Goal: Information Seeking & Learning: Learn about a topic

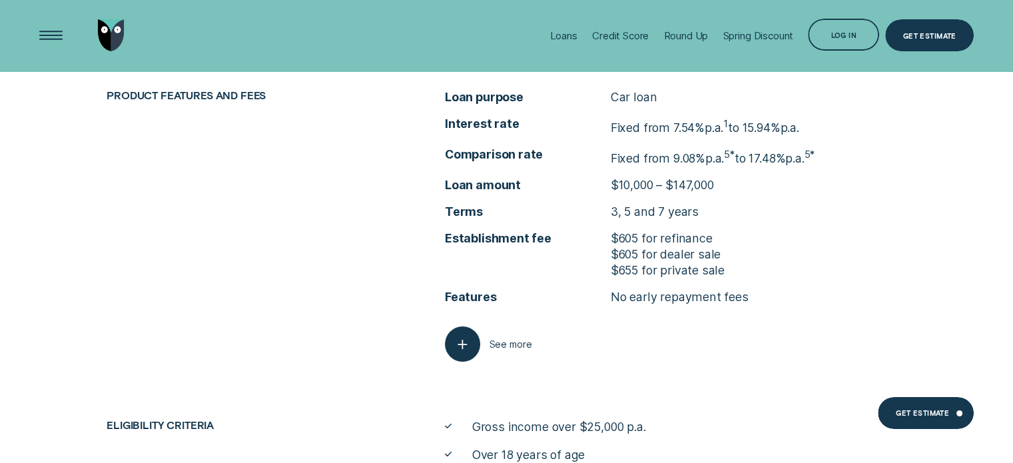
scroll to position [4793, 0]
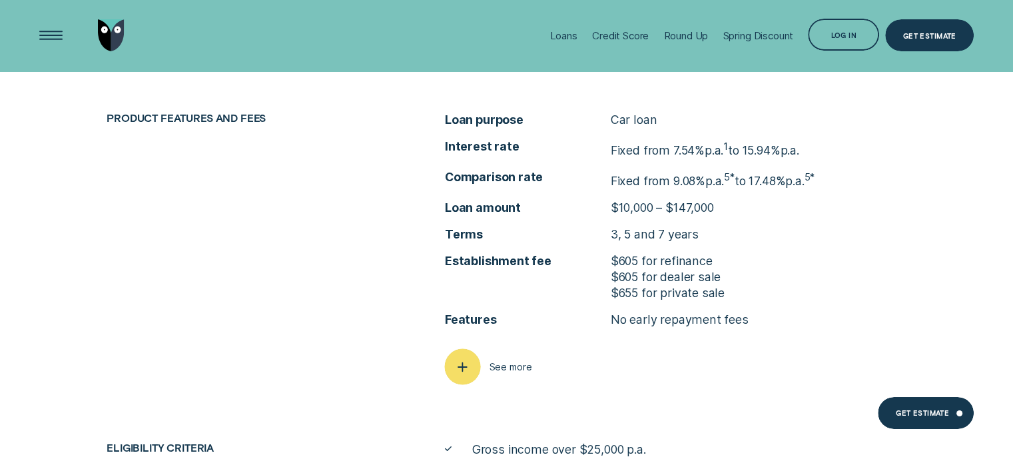
drag, startPoint x: 467, startPoint y: 358, endPoint x: 469, endPoint y: 333, distance: 25.3
click at [468, 358] on icon "button" at bounding box center [462, 366] width 18 height 21
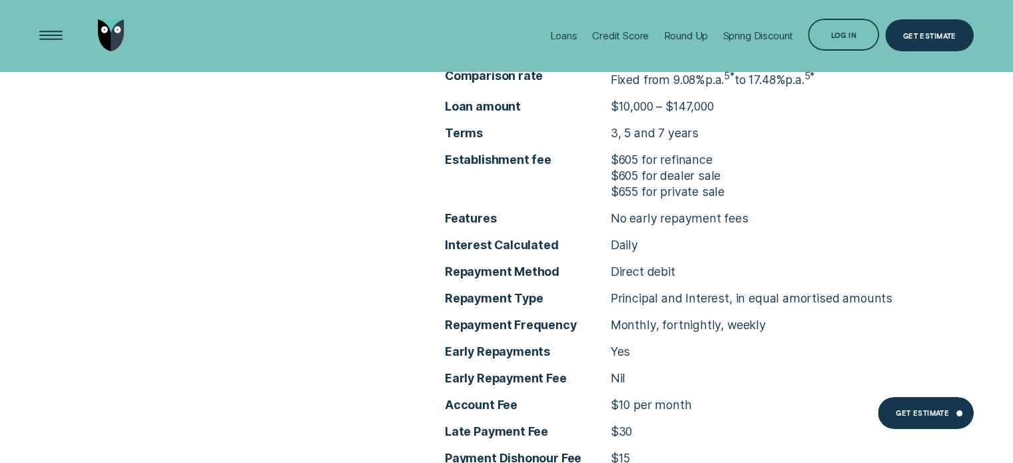
scroll to position [4860, 0]
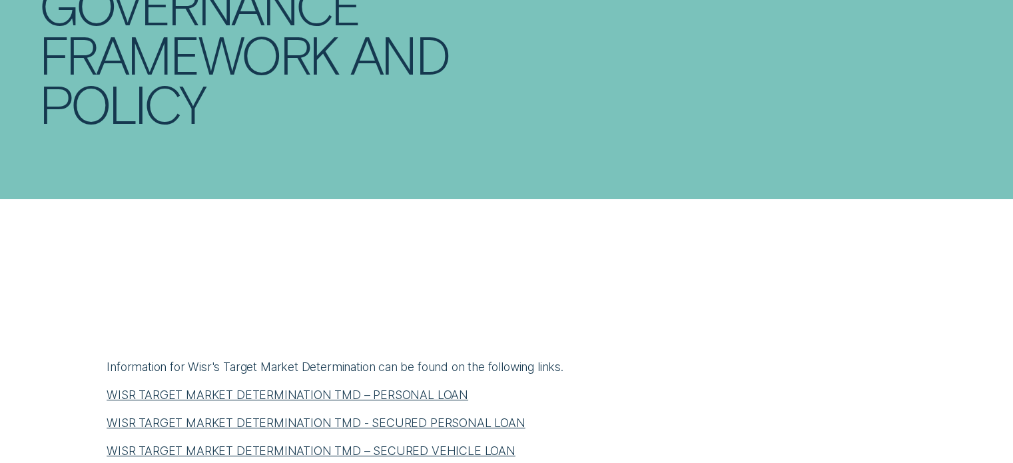
scroll to position [333, 0]
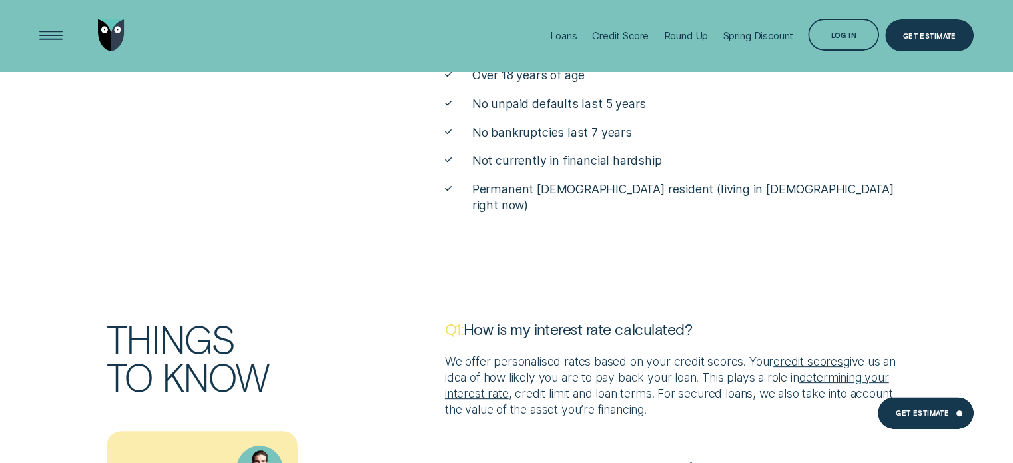
scroll to position [5323, 0]
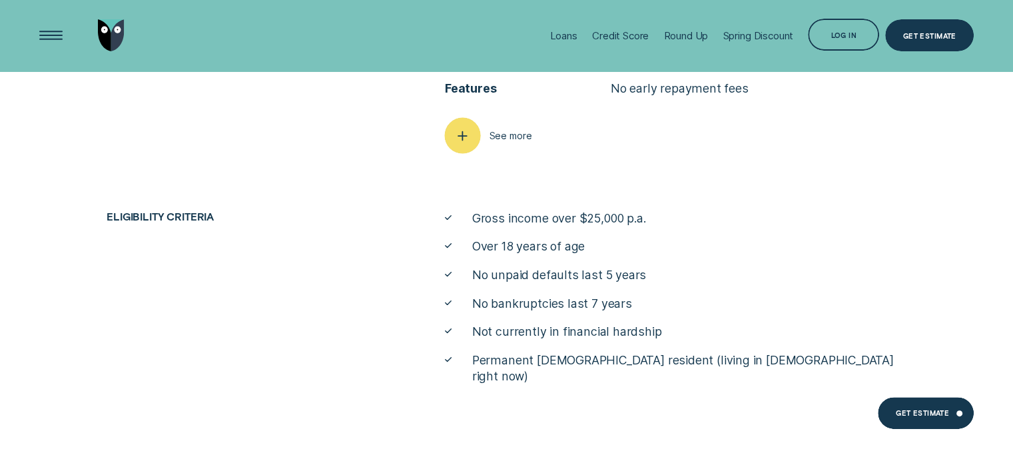
click at [450, 132] on div "button" at bounding box center [462, 135] width 36 height 36
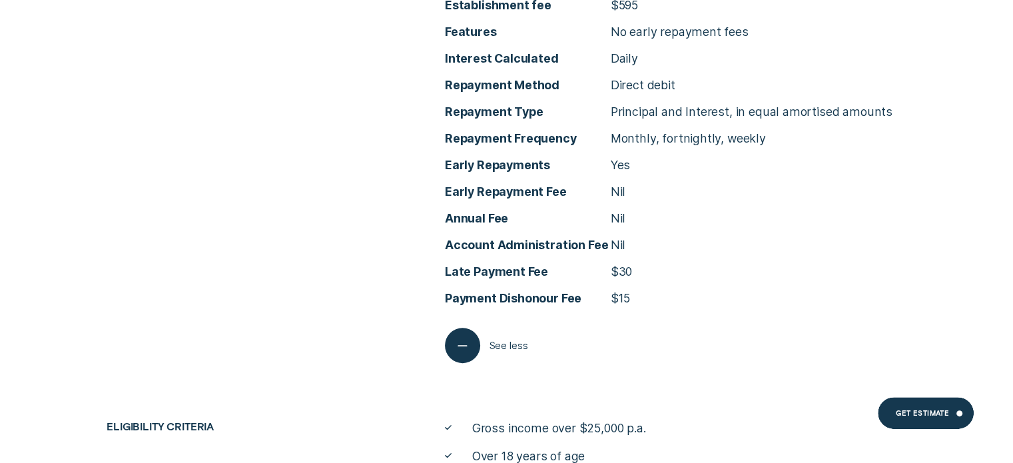
scroll to position [5390, 0]
